Goal: Task Accomplishment & Management: Complete application form

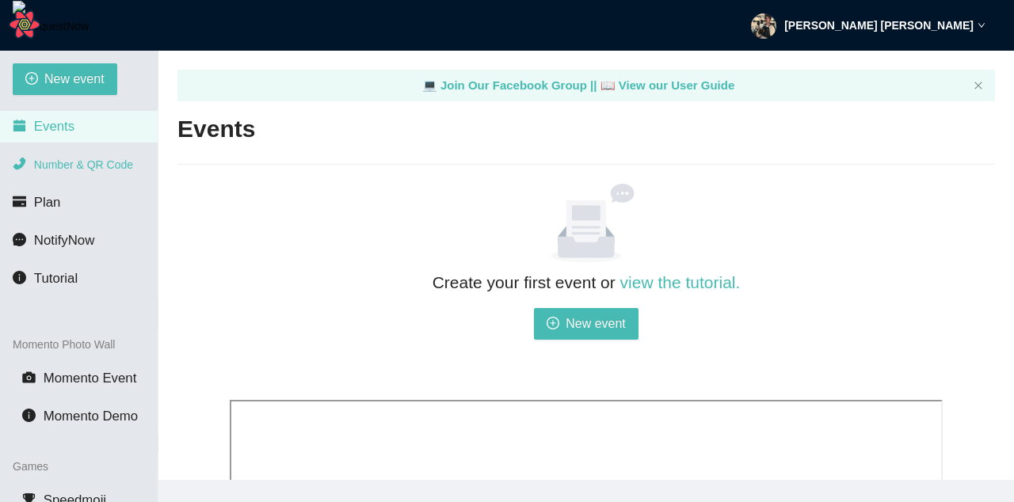
click at [100, 163] on span "Number & QR Code" at bounding box center [83, 164] width 99 height 13
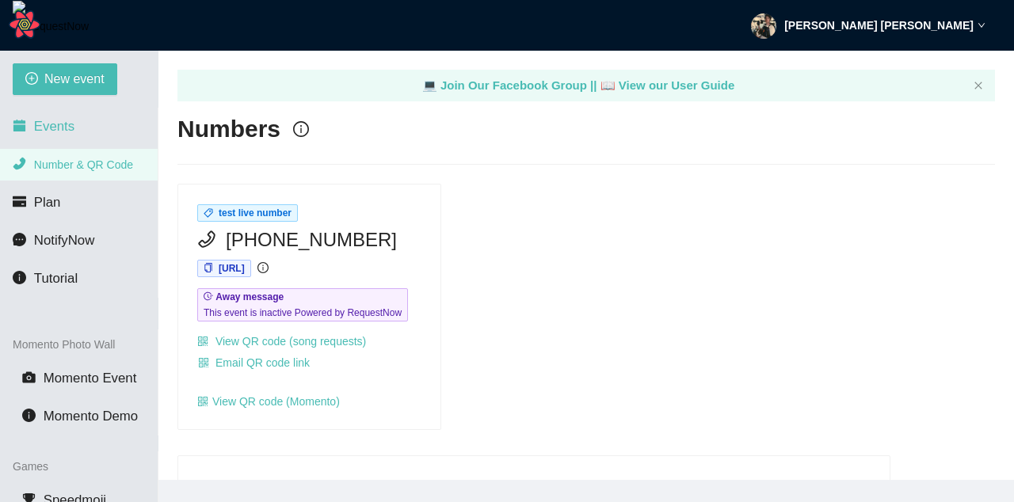
click at [85, 124] on li "Events" at bounding box center [79, 127] width 158 height 32
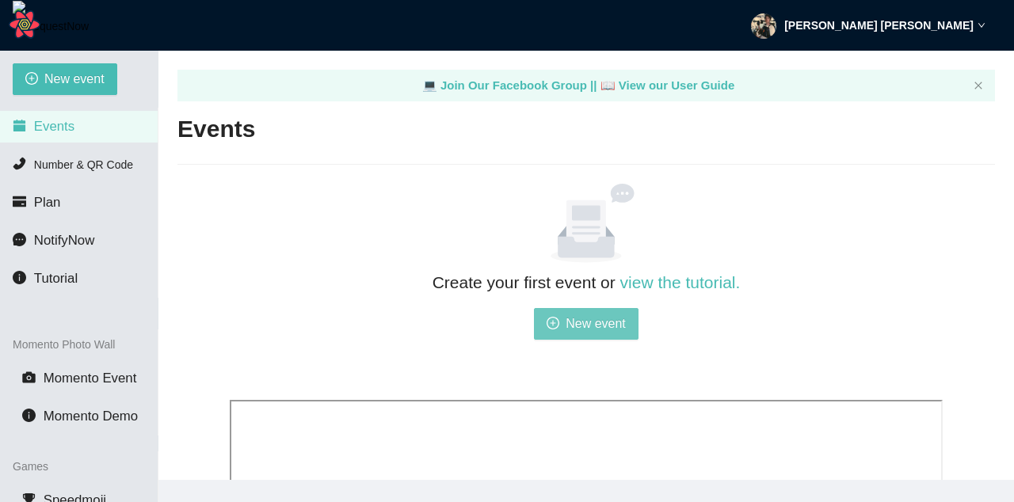
click at [562, 319] on button "New event" at bounding box center [586, 324] width 105 height 32
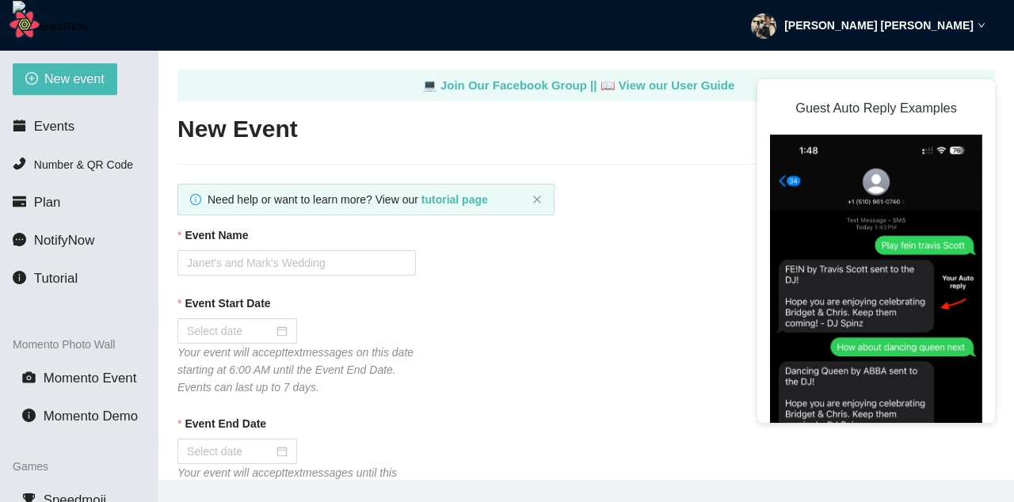
type textarea "[URL][DOMAIN_NAME]"
drag, startPoint x: 634, startPoint y: 115, endPoint x: 655, endPoint y: 109, distance: 22.1
click at [634, 114] on h2 "New Event" at bounding box center [585, 129] width 817 height 32
click at [980, 74] on div "💻 Join Our Facebook Group || 📖 View our User Guide" at bounding box center [585, 86] width 817 height 32
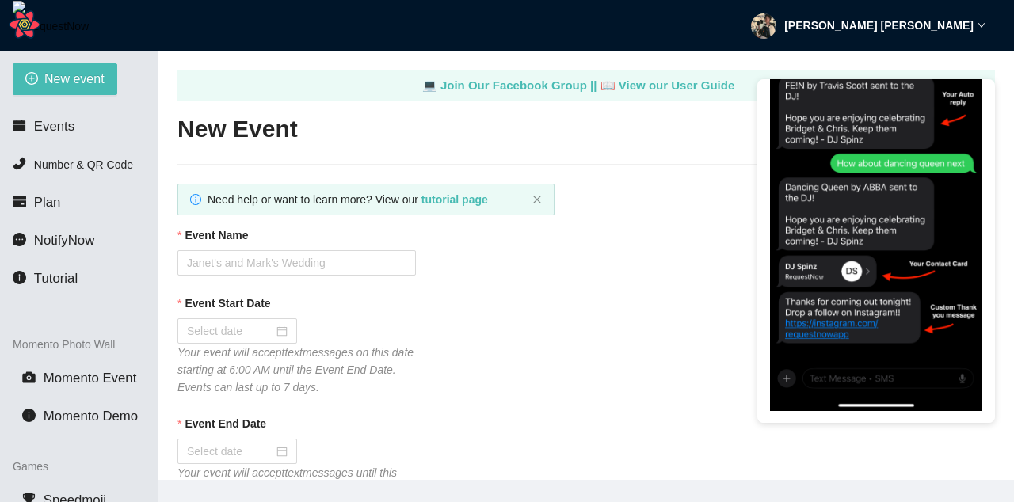
scroll to position [184, 0]
click at [291, 269] on input "Event Name" at bounding box center [296, 262] width 238 height 25
type input "Test Stripe Tips J"
click at [240, 340] on input "Event Start Date" at bounding box center [230, 330] width 86 height 17
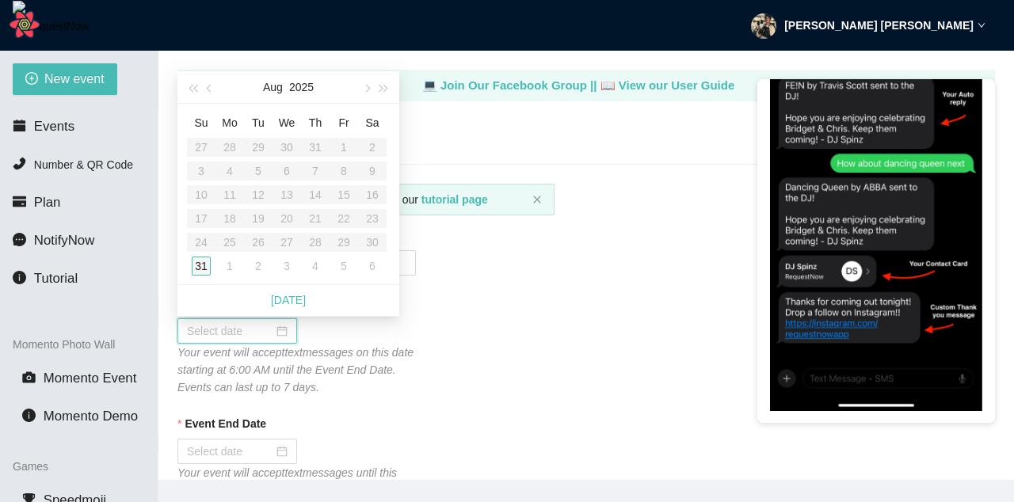
type input "08/31/2025"
click at [185, 265] on div "Su Mo Tu We Th Fr Sa 27 28 29 30 31 1 2 3 4 5 6 7 8 9 10 11 12 13 14 15 16 17 1…" at bounding box center [288, 194] width 222 height 181
type input "08/31/2025"
click at [194, 264] on div "31" at bounding box center [201, 266] width 19 height 19
type input "09/01/2025"
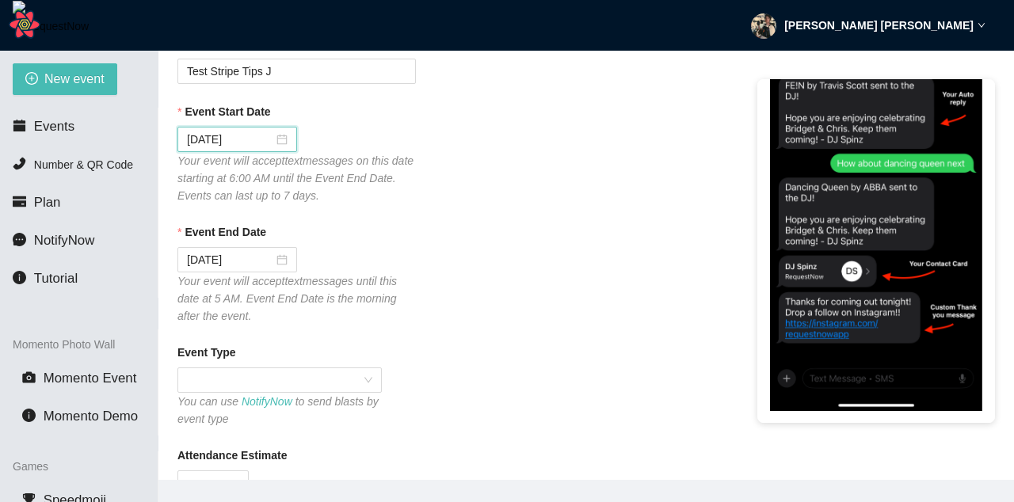
scroll to position [285, 0]
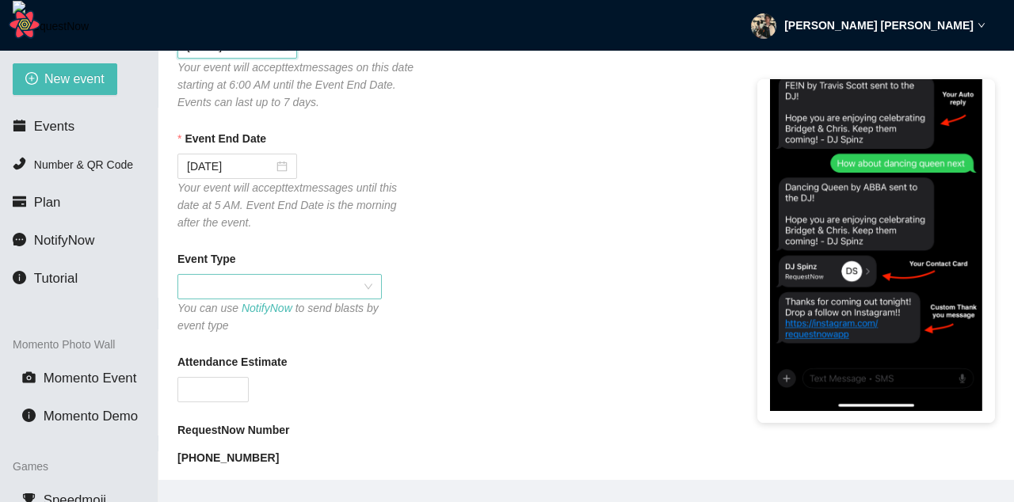
click at [362, 288] on span at bounding box center [279, 287] width 185 height 24
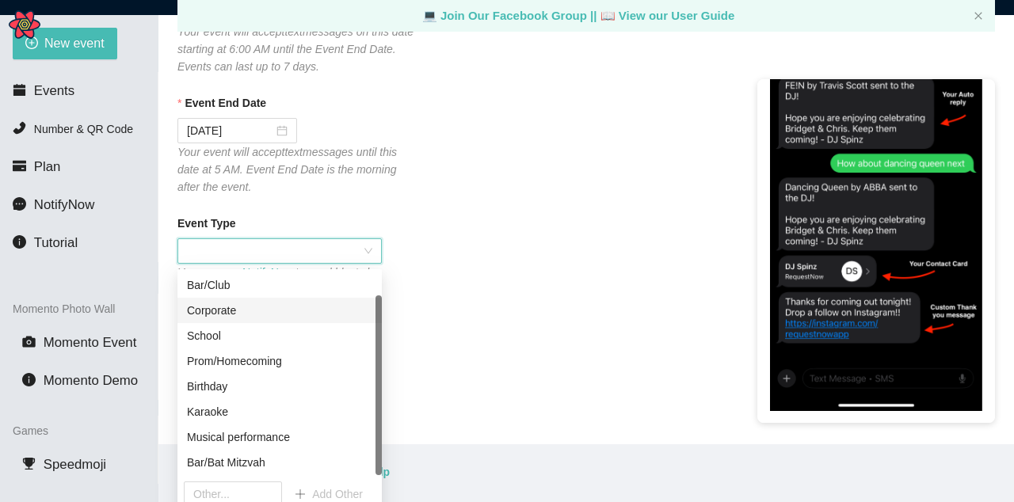
scroll to position [51, 0]
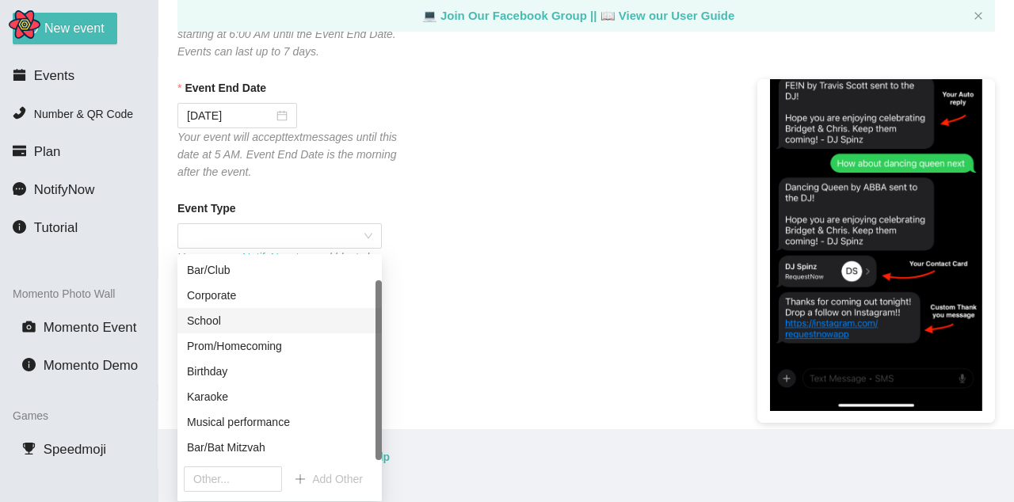
click at [500, 276] on div "Event Type You can use NotifyNow to send blasts by event type" at bounding box center [585, 242] width 817 height 84
click at [257, 315] on div "School" at bounding box center [279, 320] width 185 height 17
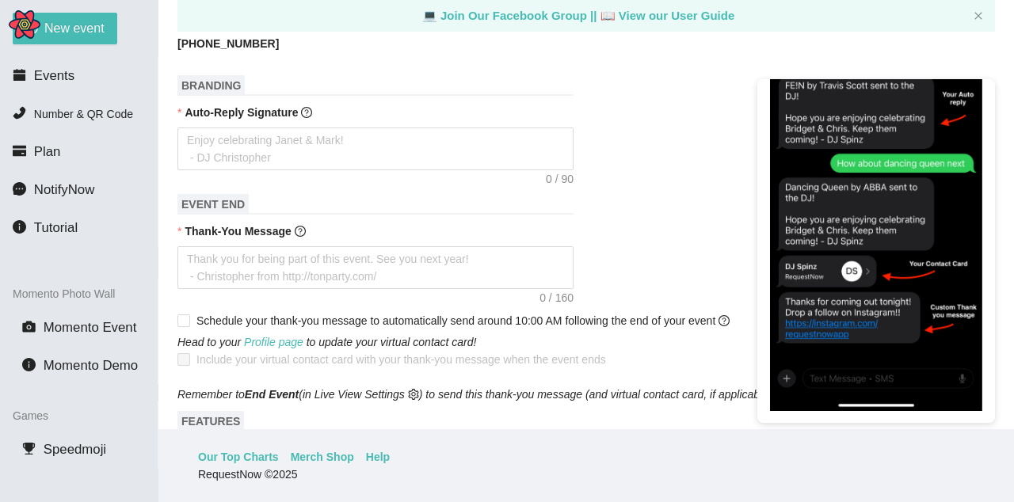
scroll to position [665, 0]
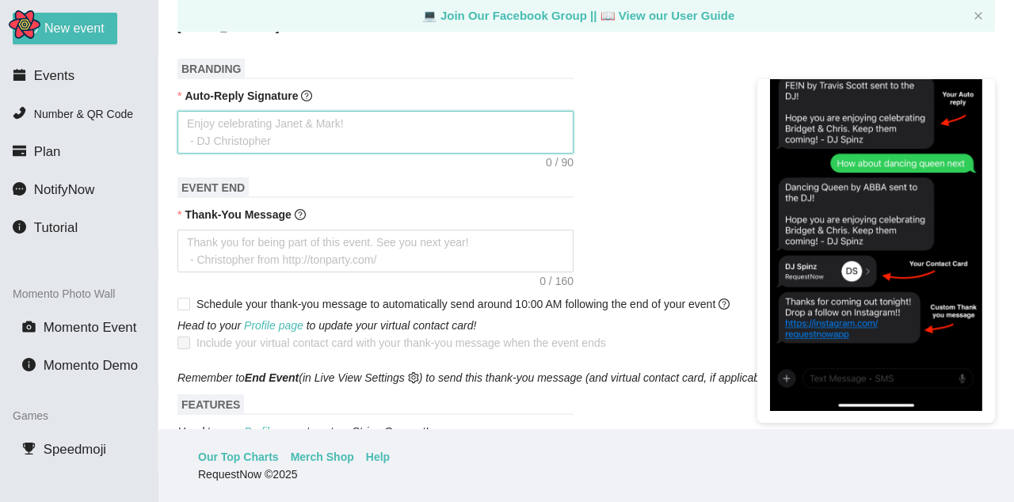
click at [307, 143] on textarea "Auto-Reply Signature" at bounding box center [375, 132] width 396 height 43
type textarea "t"
type textarea "te"
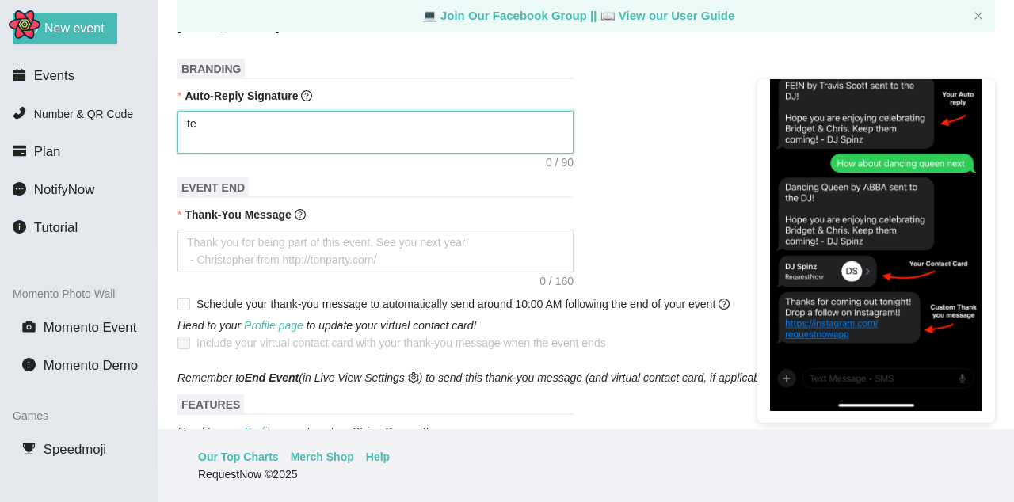
type textarea "tes"
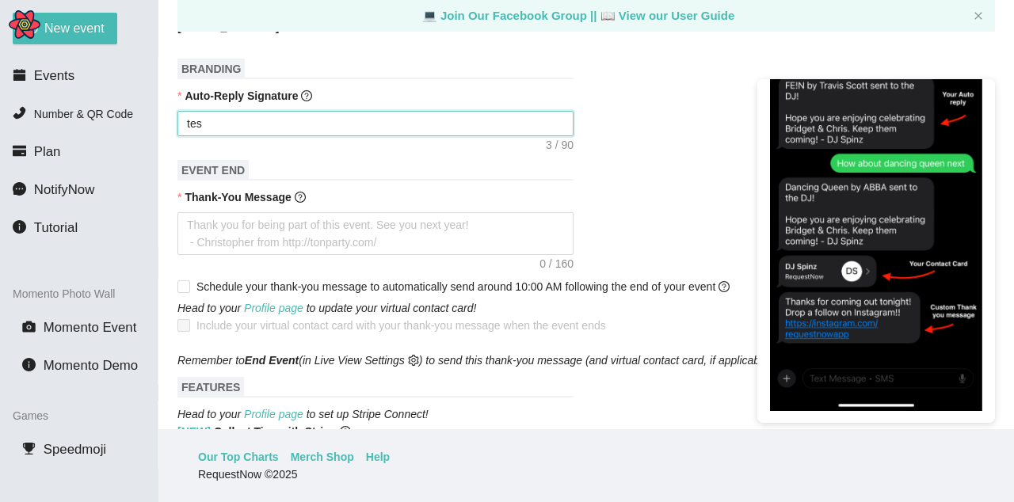
type textarea "test"
type textarea "testi"
type textarea "testin"
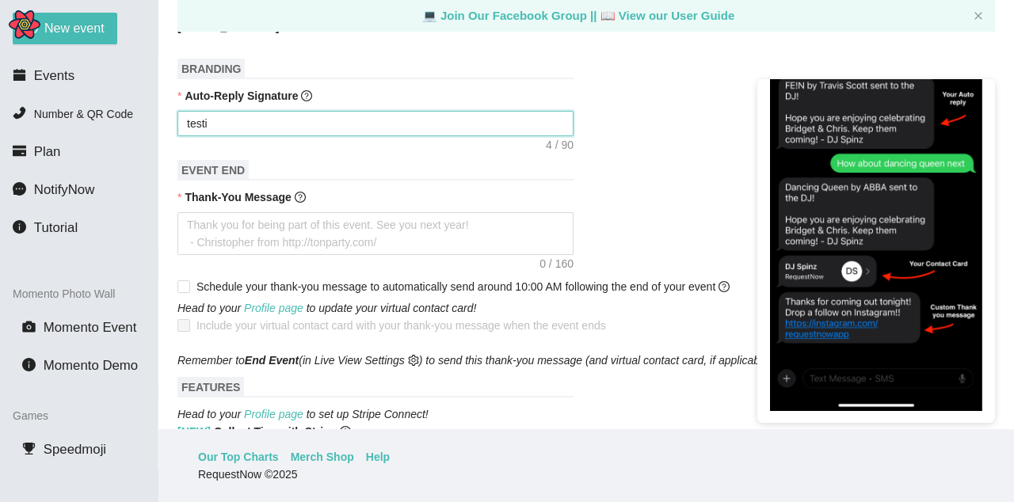
type textarea "testin"
type textarea "testing"
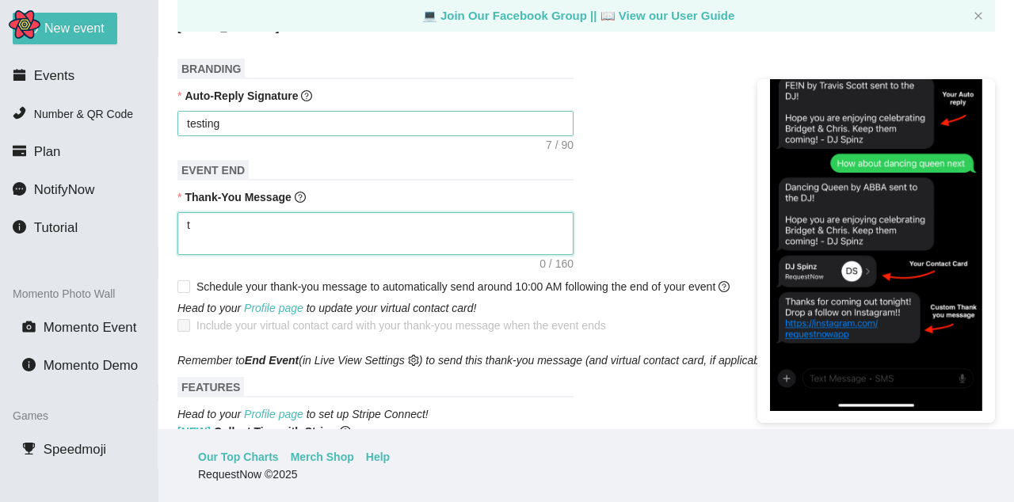
type textarea "ty"
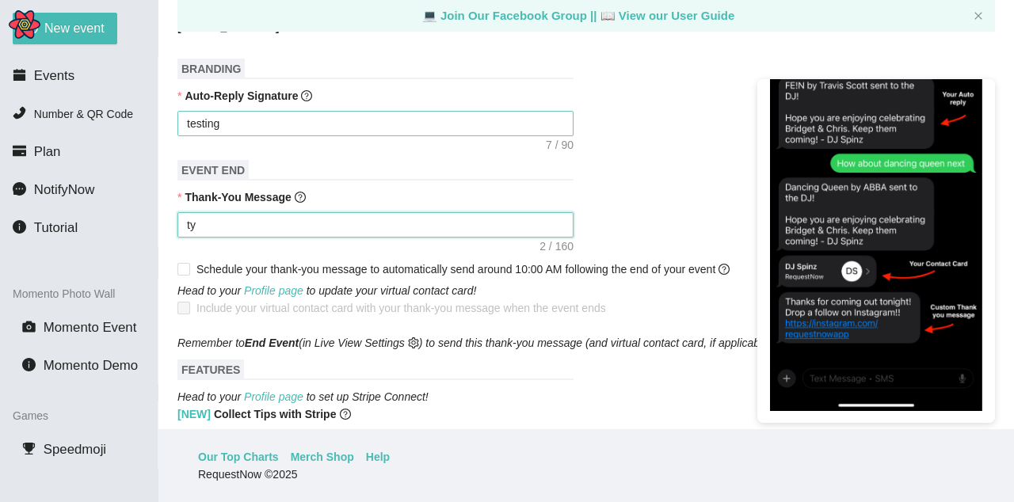
type textarea "tye"
type textarea "tyer"
type textarea "tyers"
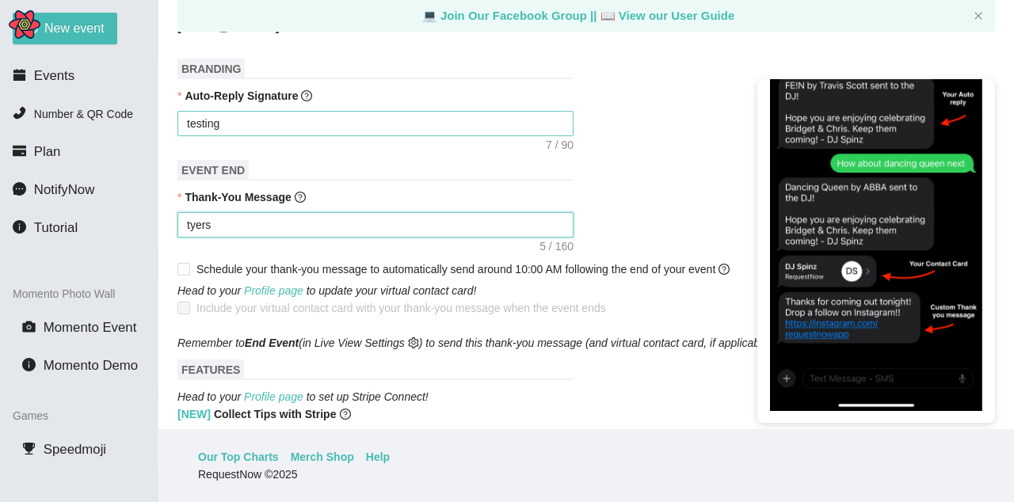
type textarea "tyer"
type textarea "tye"
type textarea "ty"
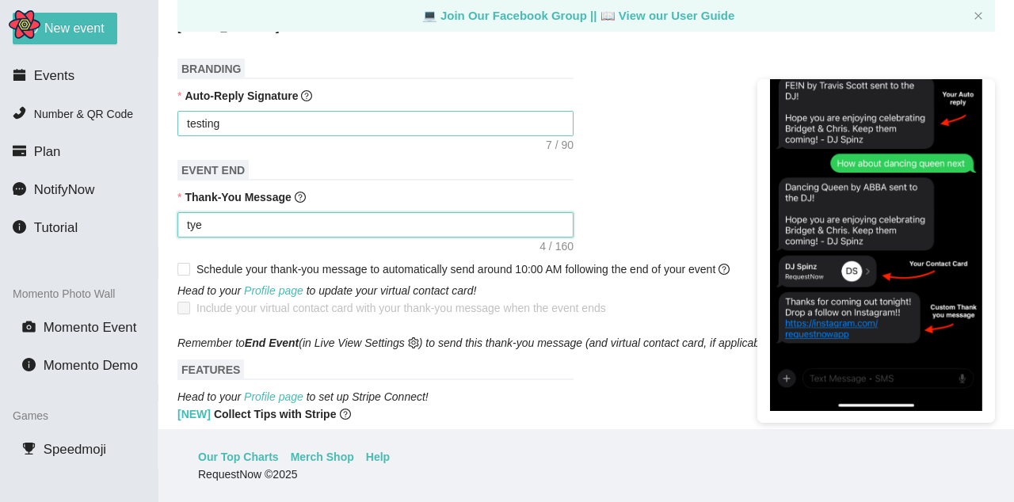
type textarea "ty"
type textarea "t"
type textarea "te"
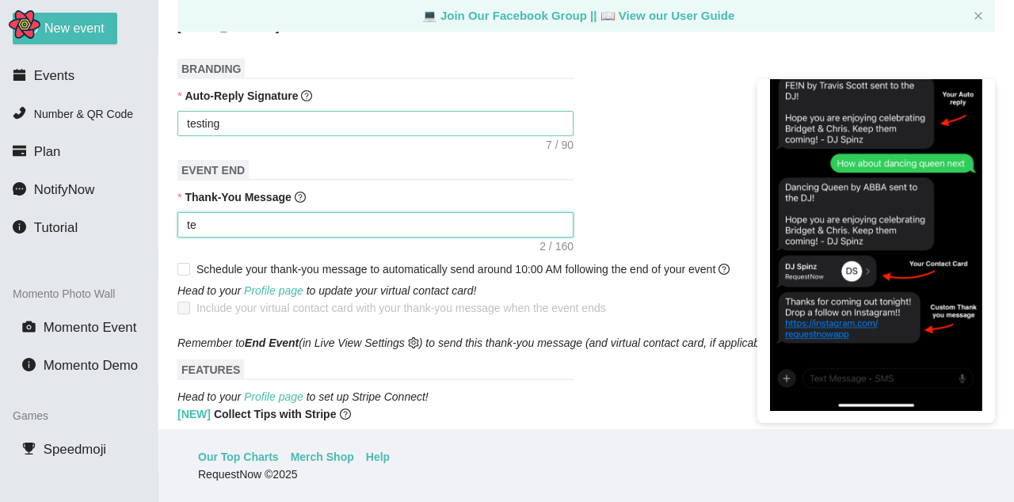
type textarea "tes"
type textarea "test"
type textarea "testi"
type textarea "testin"
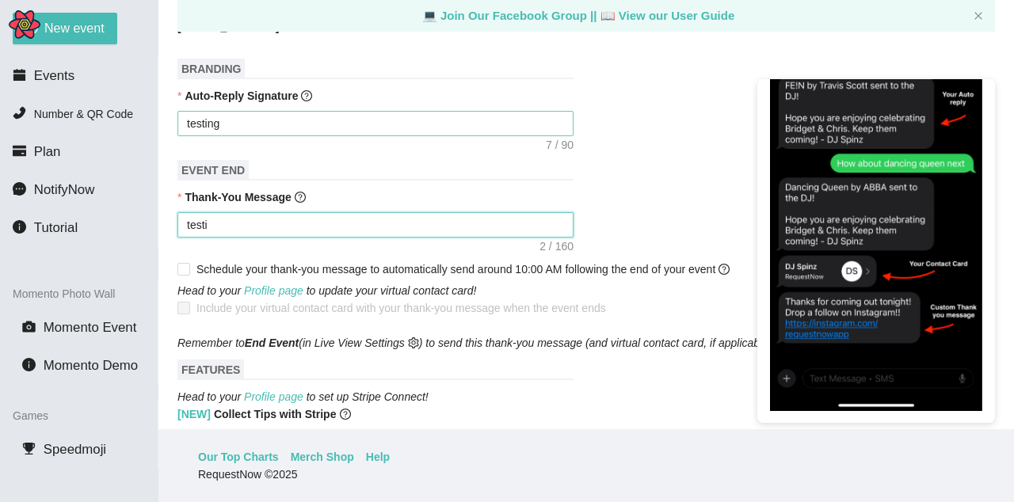
type textarea "testin"
type textarea "testing"
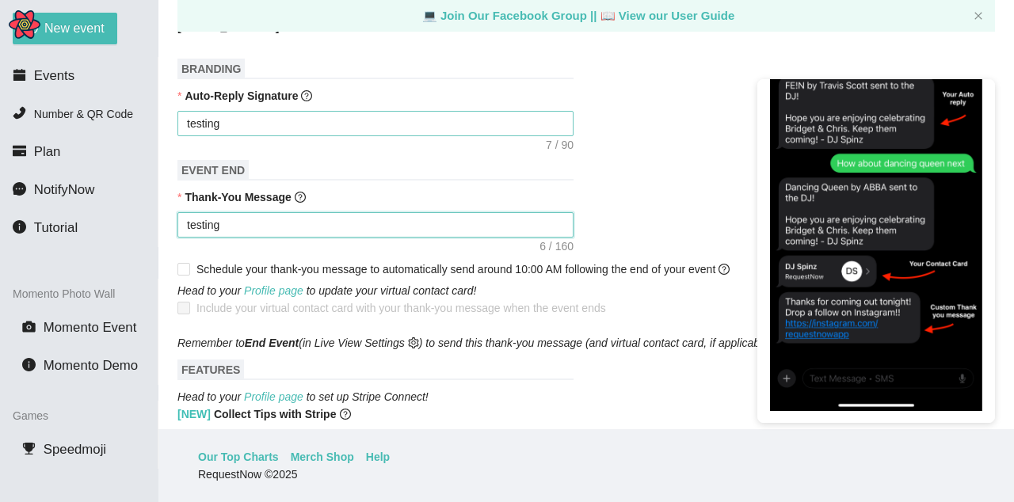
type textarea "testing t"
type textarea "testing th"
type textarea "testing tha"
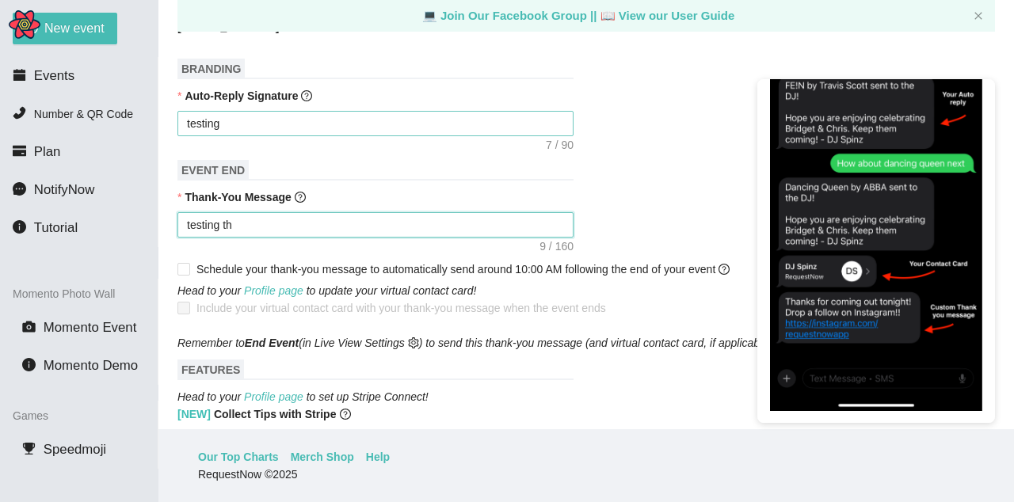
type textarea "testing tha"
type textarea "testing than"
type textarea "testing thank"
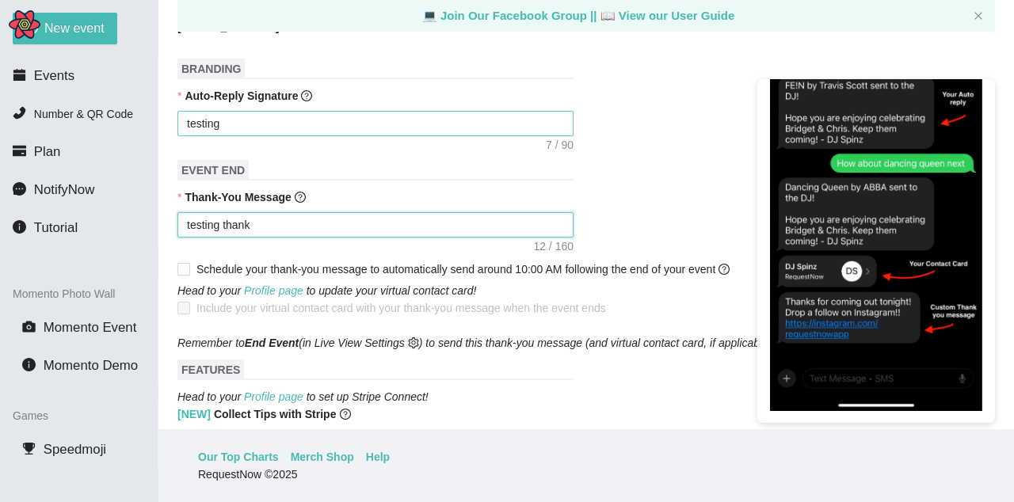
type textarea "testing thank"
type textarea "testing thank y"
type textarea "testing thank yo"
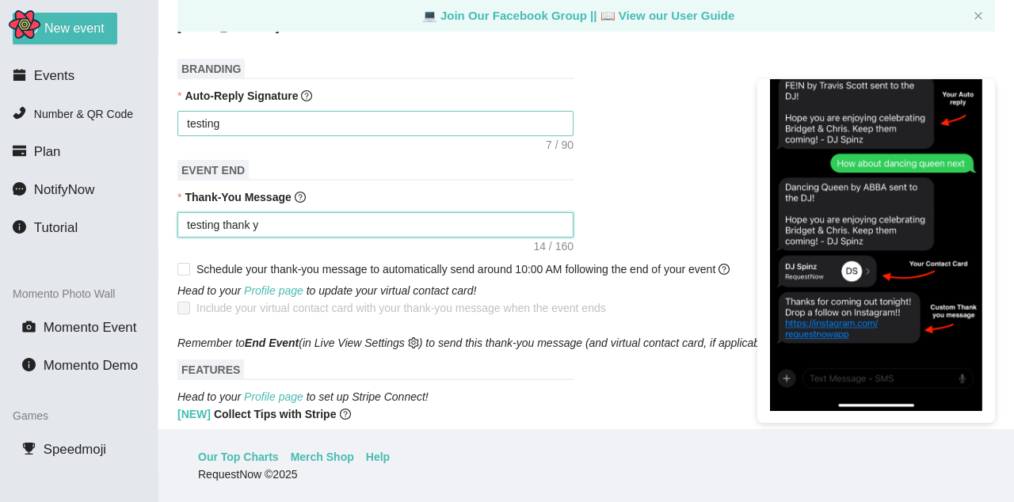
type textarea "testing thank yo"
type textarea "testing thank you"
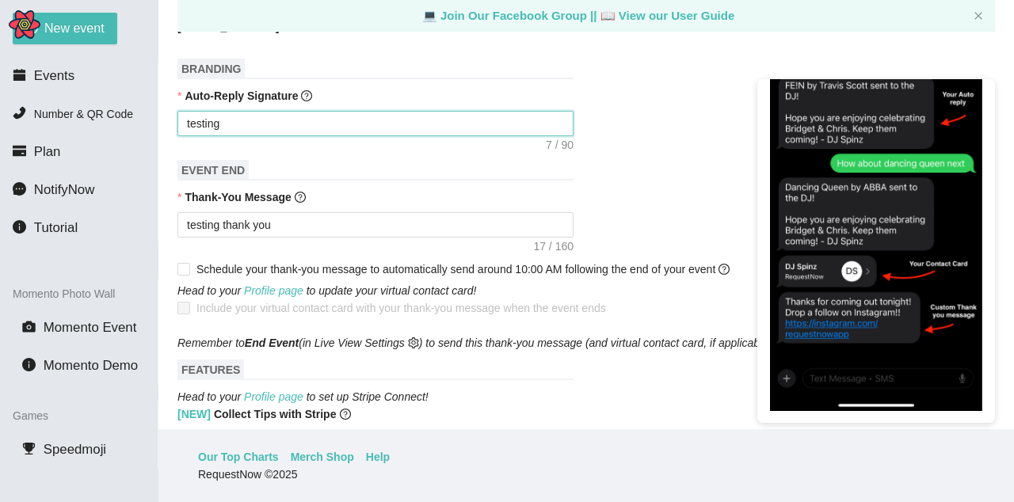
click at [300, 136] on textarea "testing" at bounding box center [375, 123] width 396 height 25
type textarea "testing"
type textarea "testing a"
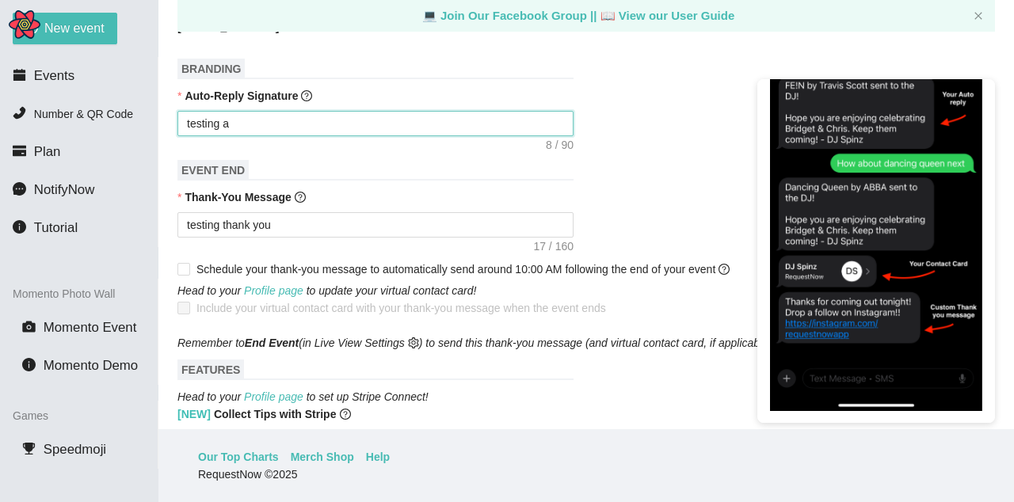
type textarea "testing au"
type textarea "testing aut"
type textarea "testing auto"
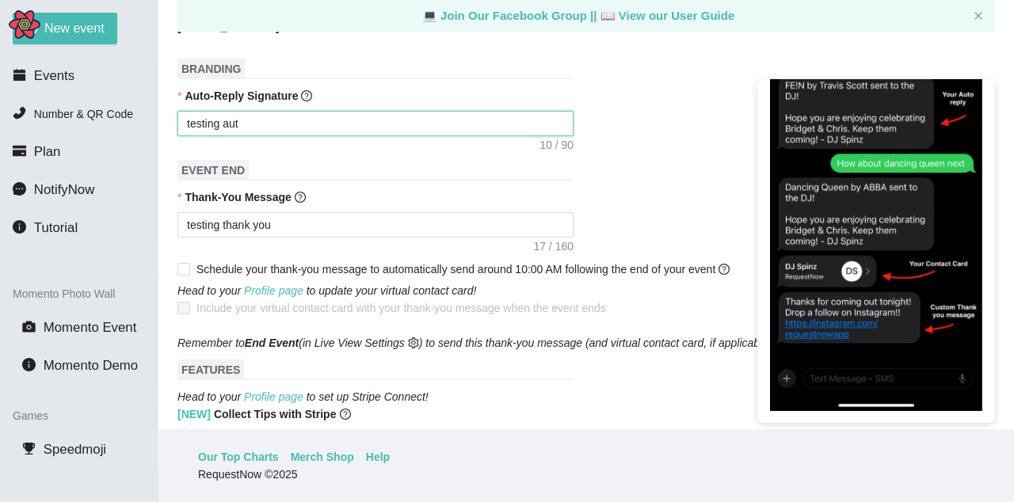
type textarea "testing auto"
type textarea "testing auto-"
type textarea "testing auto-r"
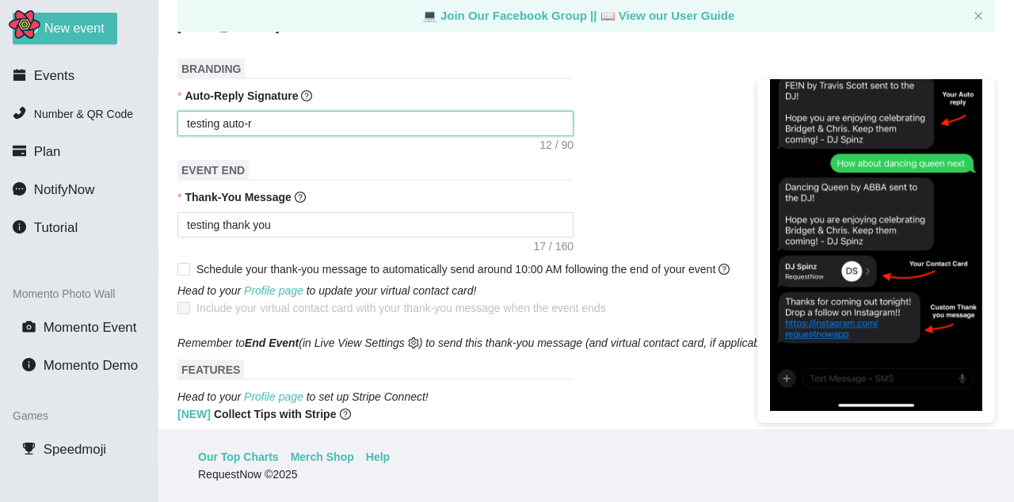
type textarea "testing auto-re"
type textarea "testing auto-rep"
type textarea "testing auto-repl"
type textarea "testing auto-reply"
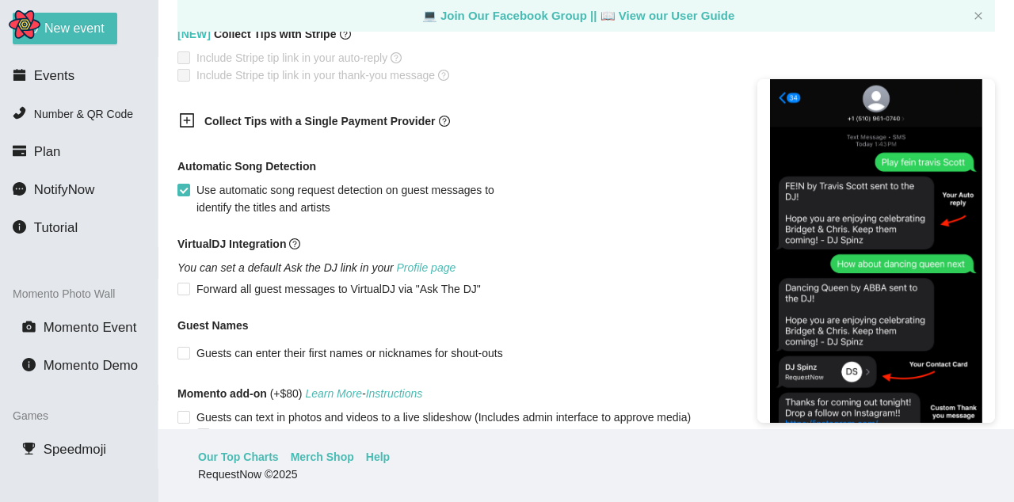
scroll to position [0, 0]
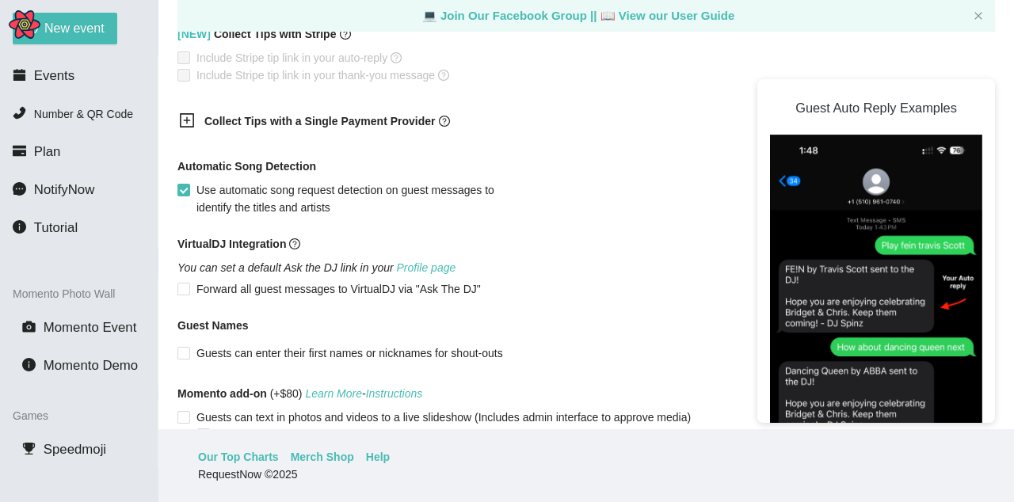
type textarea "testing auto-reply"
click at [947, 126] on div "Guest Auto Reply Examples" at bounding box center [876, 251] width 238 height 344
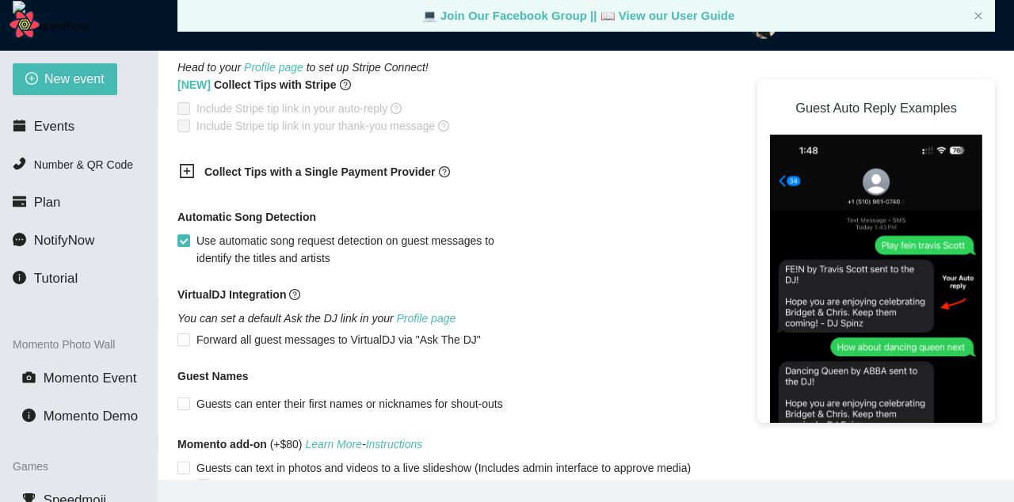
click at [954, 343] on img at bounding box center [876, 365] width 212 height 460
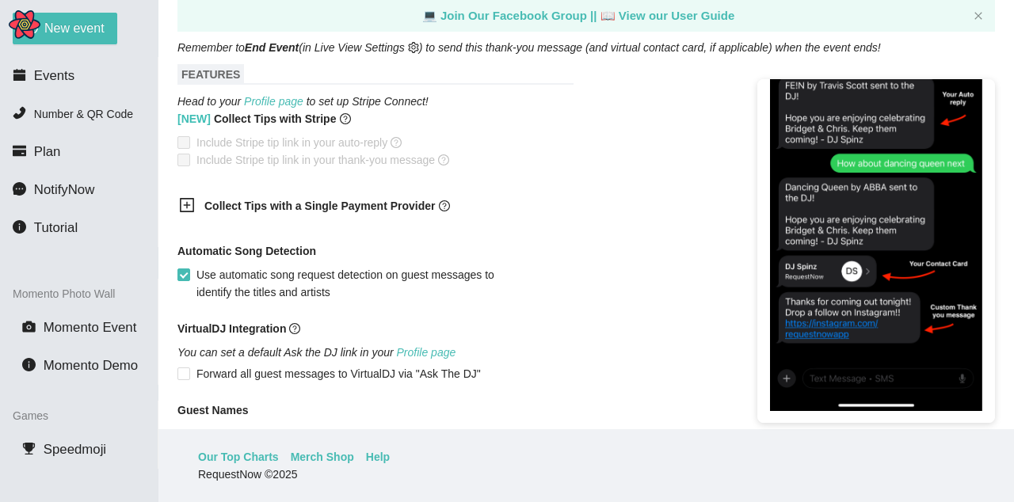
scroll to position [780, 0]
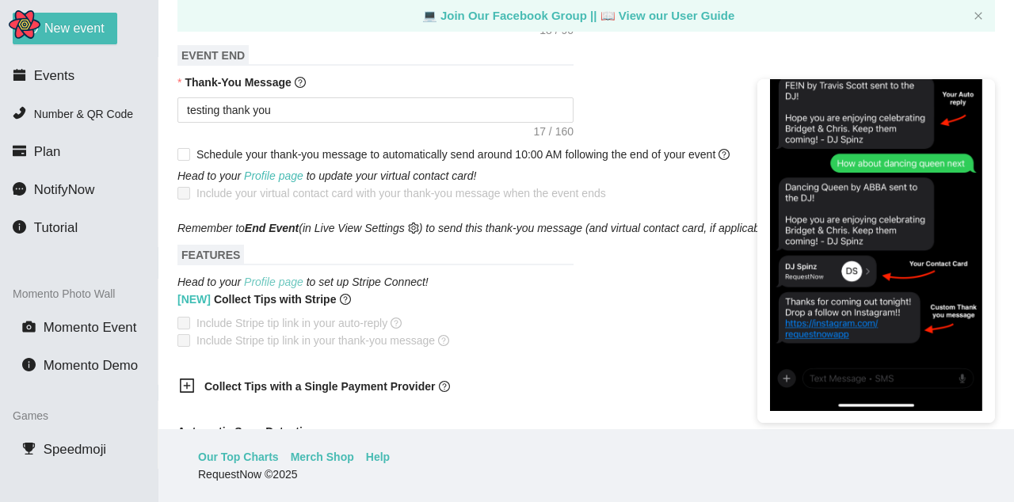
click at [292, 284] on link "Profile page" at bounding box center [273, 282] width 59 height 13
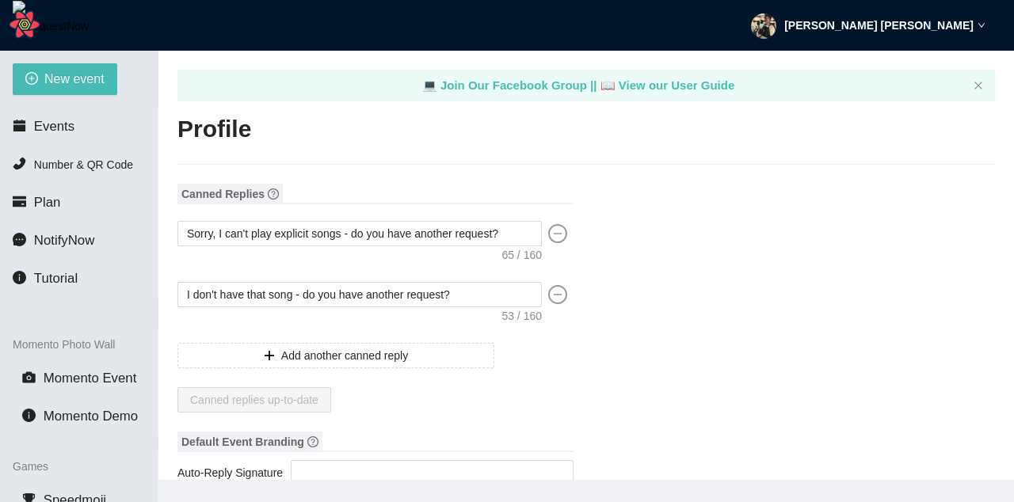
type textarea "[URL][DOMAIN_NAME]"
type input "[PERSON_NAME]"
type input "Testing Lite!"
type input "DJ"
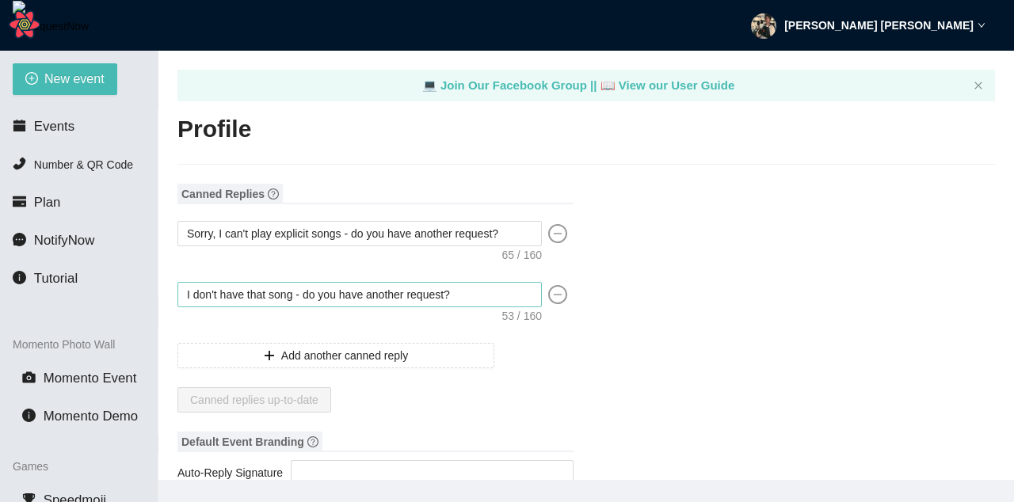
type input "[PHONE_NUMBER]"
type input "[EMAIL_ADDRESS][DOMAIN_NAME]"
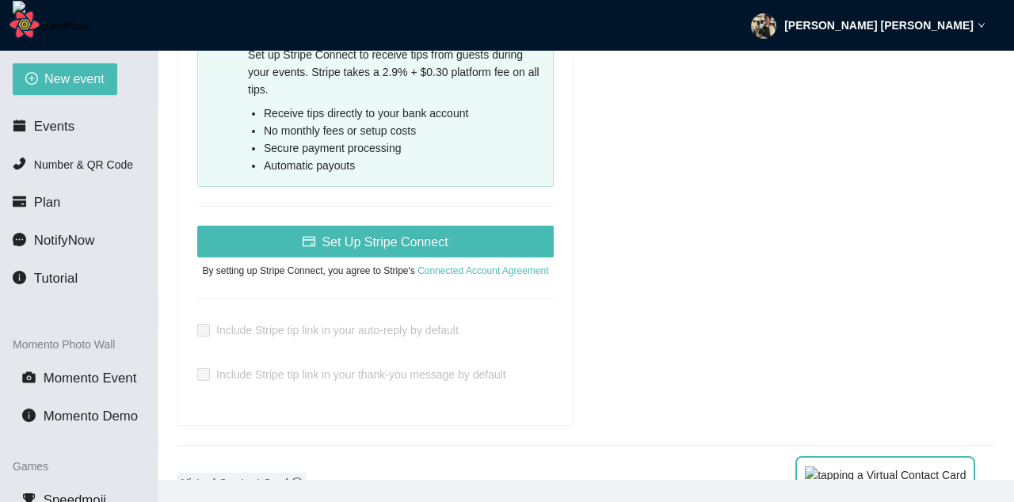
scroll to position [665, 0]
